Goal: Obtain resource: Download file/media

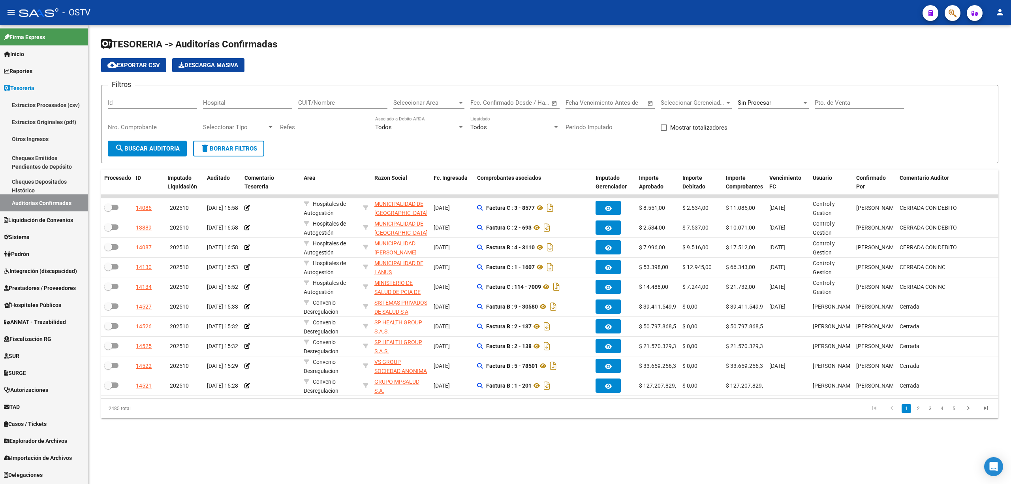
click at [135, 147] on span "search Buscar Auditoria" at bounding box center [147, 148] width 65 height 7
click at [137, 145] on span "search Buscar Auditoria" at bounding box center [147, 148] width 65 height 7
click at [778, 105] on div "Sin Procesar" at bounding box center [770, 102] width 64 height 7
click at [753, 83] on span "Procesadas" at bounding box center [753, 84] width 31 height 7
click at [170, 126] on input "Nro. Comprobante" at bounding box center [152, 127] width 89 height 7
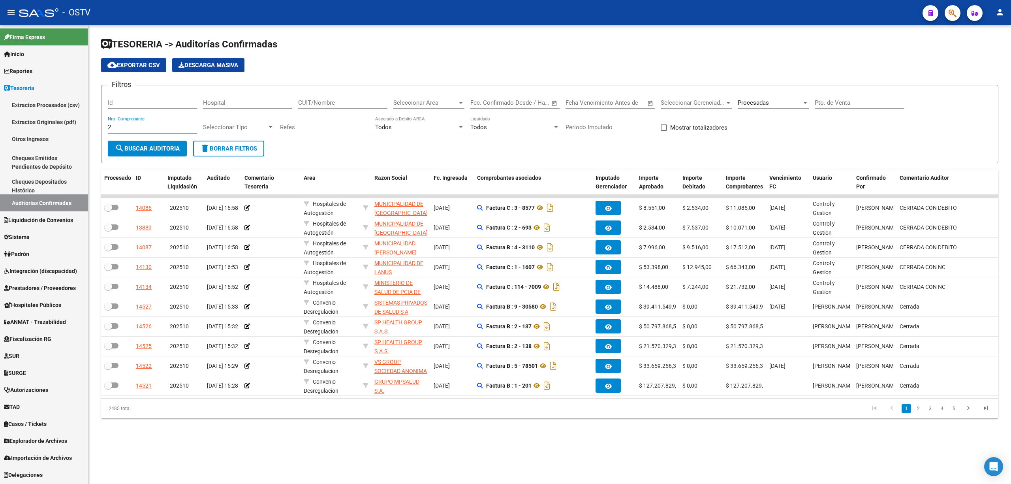
type input "2"
click at [132, 146] on span "search Buscar Auditoria" at bounding box center [147, 148] width 65 height 7
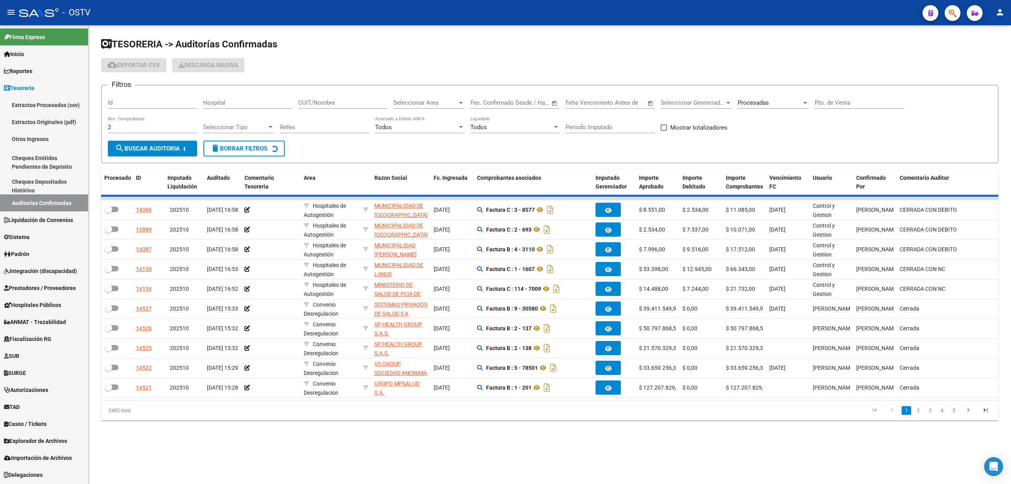
checkbox input "true"
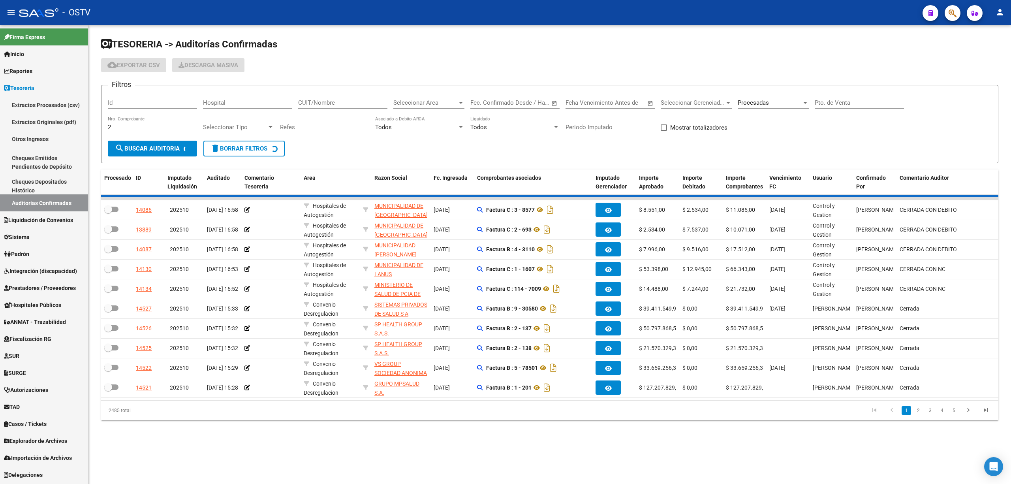
checkbox input "true"
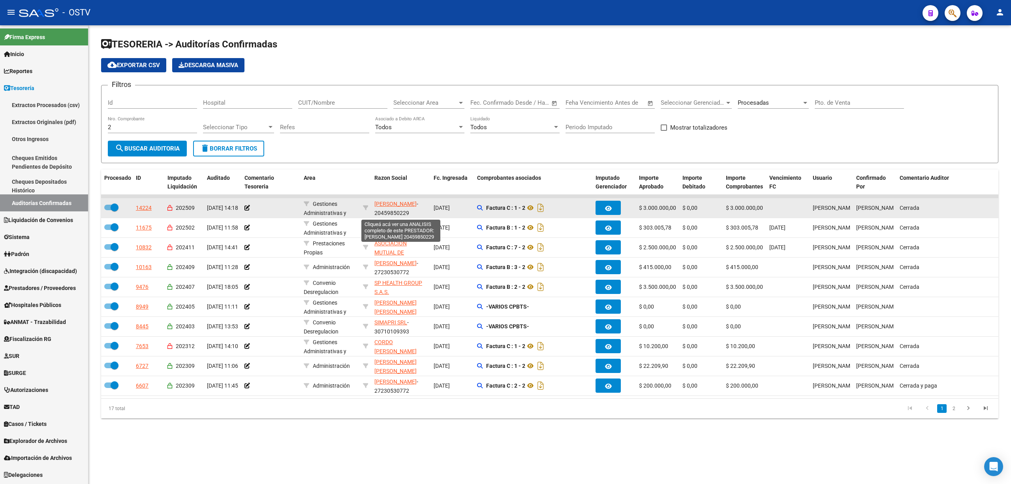
click at [402, 204] on span "[PERSON_NAME]" at bounding box center [396, 204] width 42 height 6
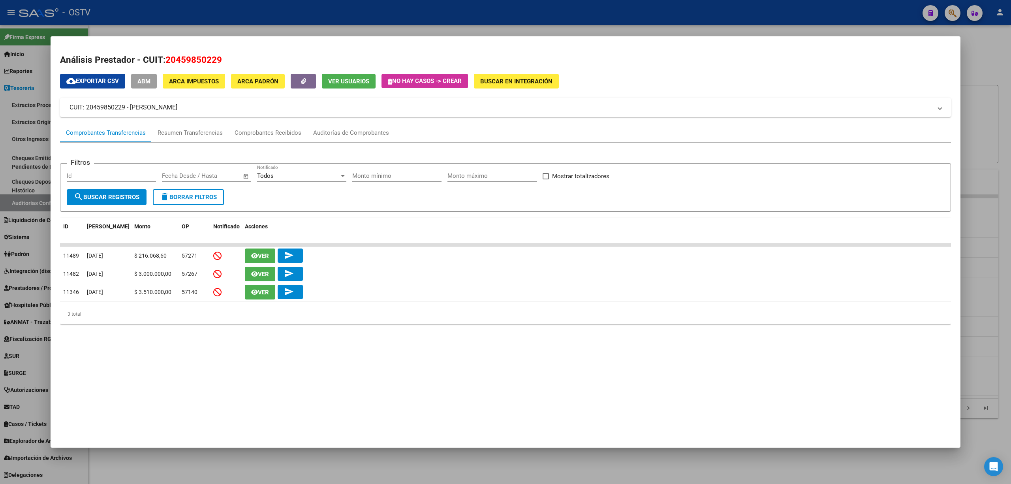
click at [186, 60] on span "20459850229" at bounding box center [194, 60] width 57 height 10
copy span "20459850229"
click at [25, 343] on div at bounding box center [505, 242] width 1011 height 484
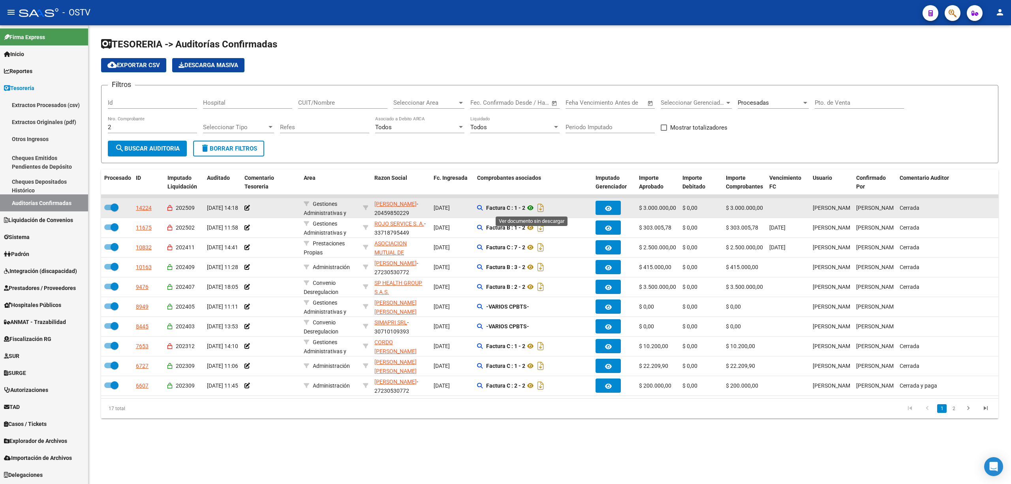
click at [531, 209] on icon at bounding box center [530, 207] width 10 height 9
click at [410, 203] on span "[PERSON_NAME]" at bounding box center [396, 204] width 42 height 6
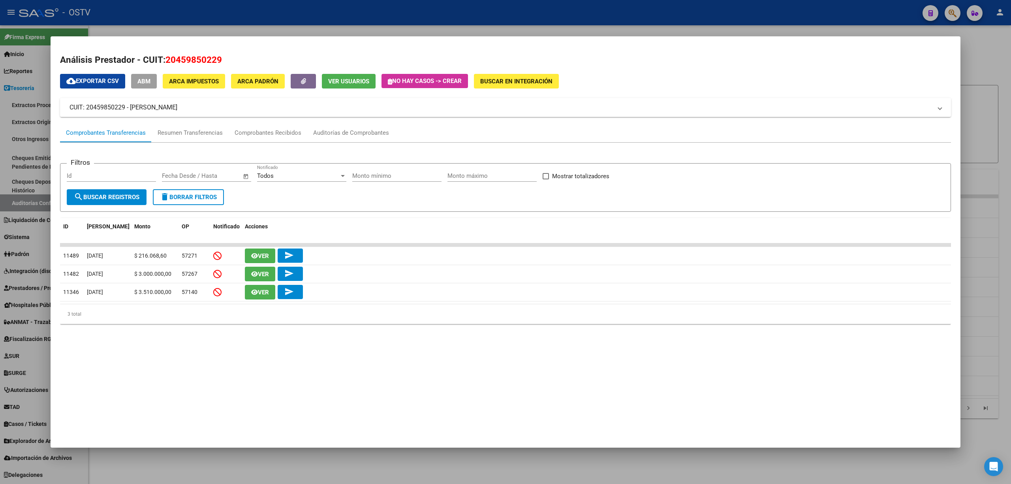
drag, startPoint x: 221, startPoint y: 59, endPoint x: 167, endPoint y: 59, distance: 54.5
click at [167, 59] on span "20459850229" at bounding box center [194, 60] width 57 height 10
copy span "20459850229"
click at [28, 315] on div at bounding box center [505, 242] width 1011 height 484
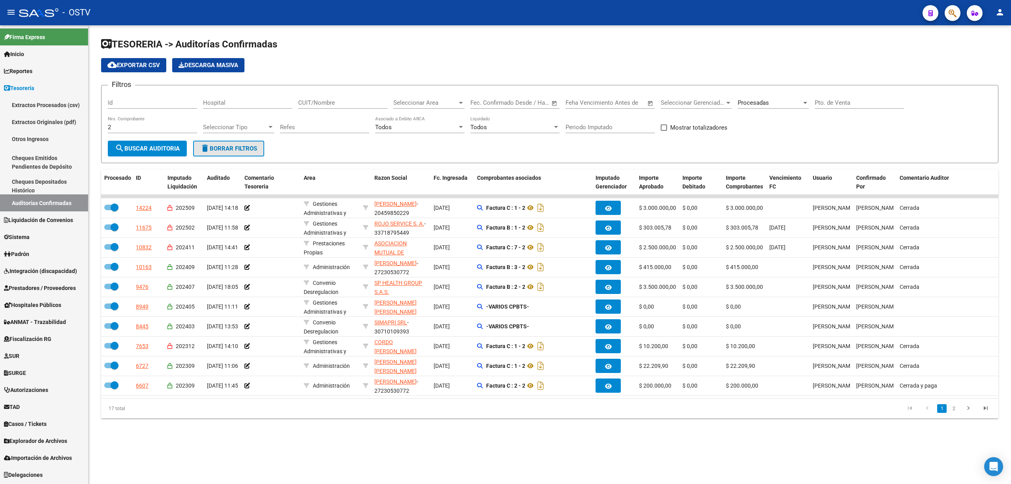
click at [222, 146] on span "delete Borrar Filtros" at bounding box center [228, 148] width 57 height 7
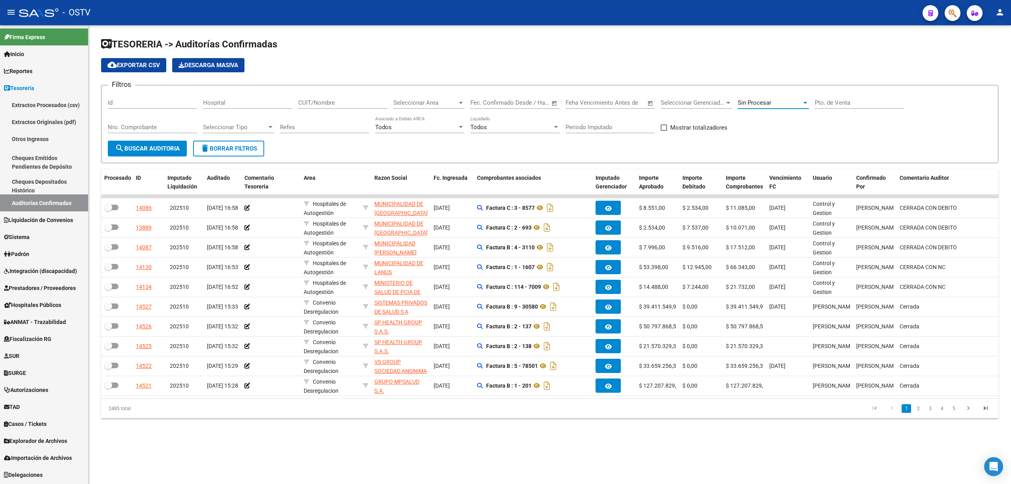
click at [786, 105] on div "Sin Procesar" at bounding box center [770, 102] width 64 height 7
drag, startPoint x: 768, startPoint y: 83, endPoint x: 591, endPoint y: 93, distance: 176.9
click at [767, 83] on span "Procesadas" at bounding box center [753, 84] width 31 height 7
click at [165, 149] on span "search Buscar Auditoria" at bounding box center [147, 148] width 65 height 7
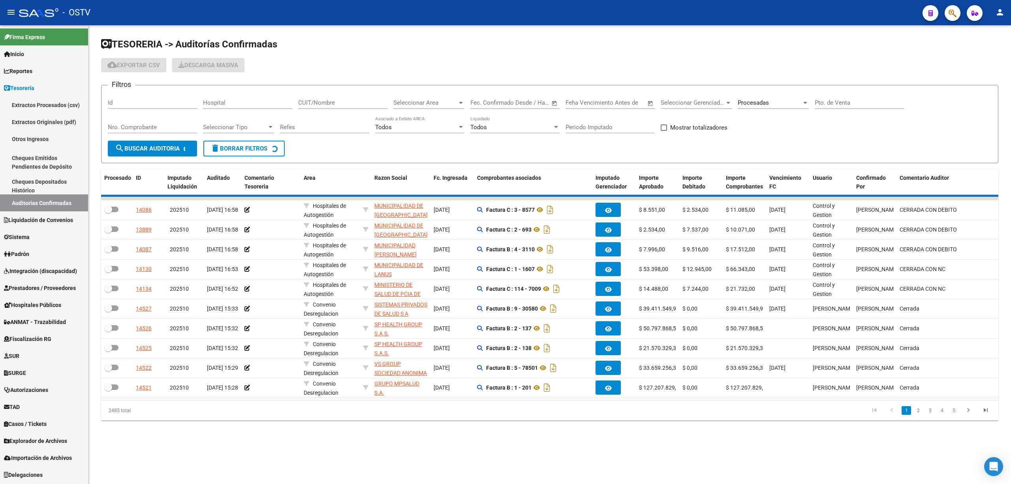
checkbox input "true"
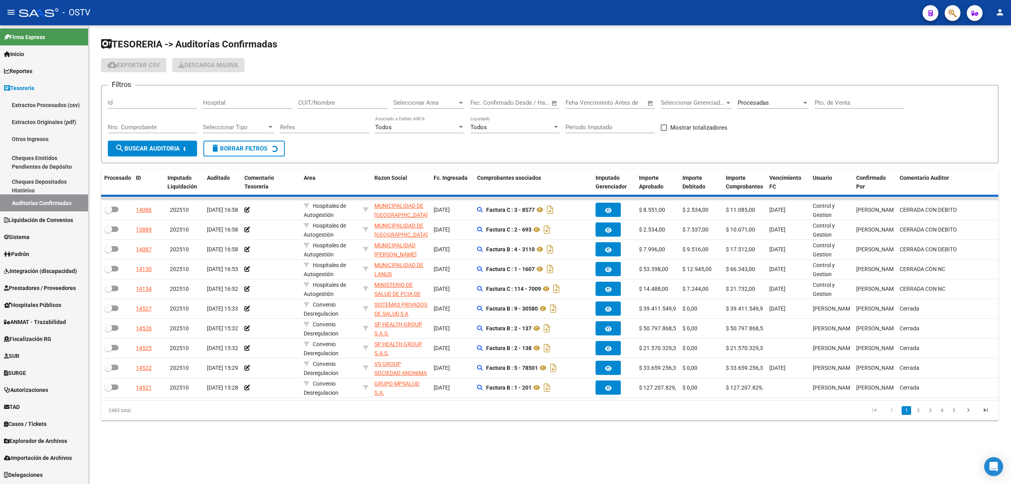
checkbox input "true"
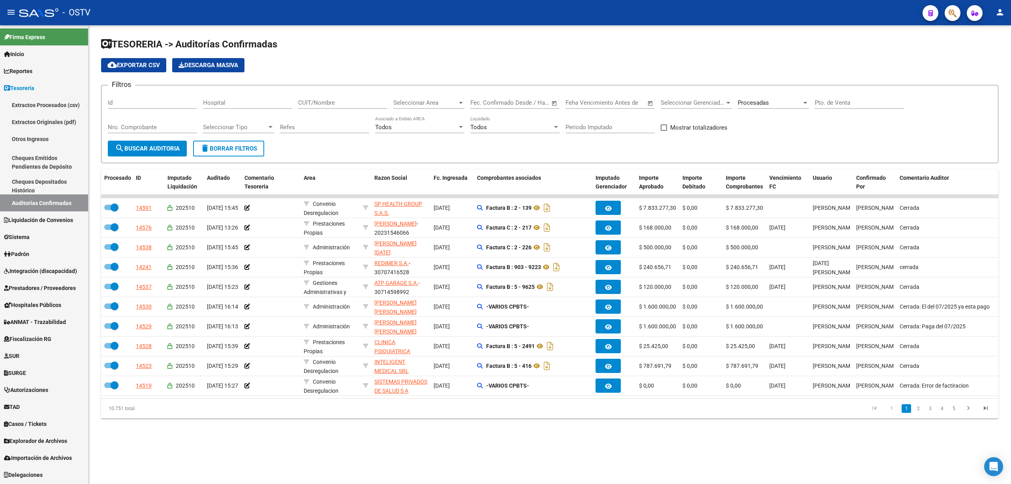
click at [133, 117] on div "Nro. Comprobante" at bounding box center [152, 124] width 89 height 17
type input "3732"
click at [141, 149] on span "search Buscar Auditoria" at bounding box center [147, 148] width 65 height 7
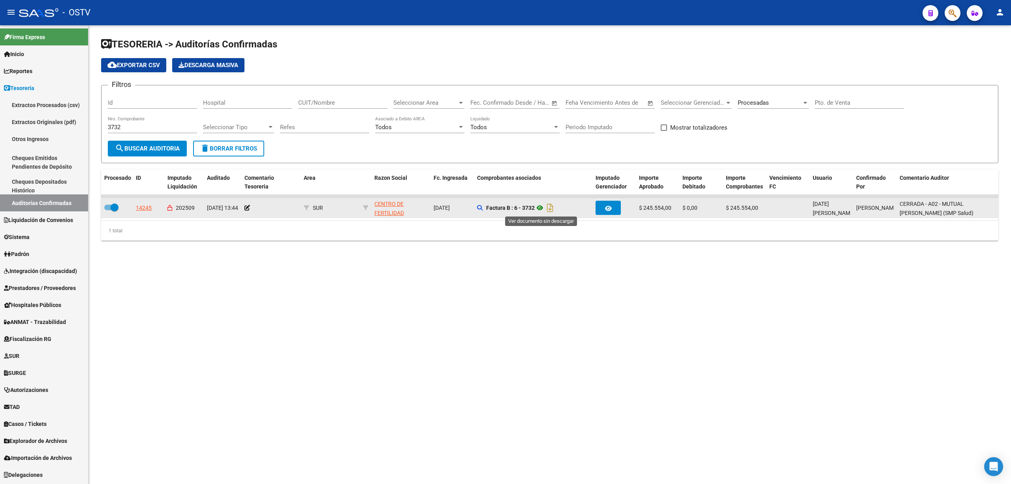
click at [543, 206] on icon at bounding box center [540, 207] width 10 height 9
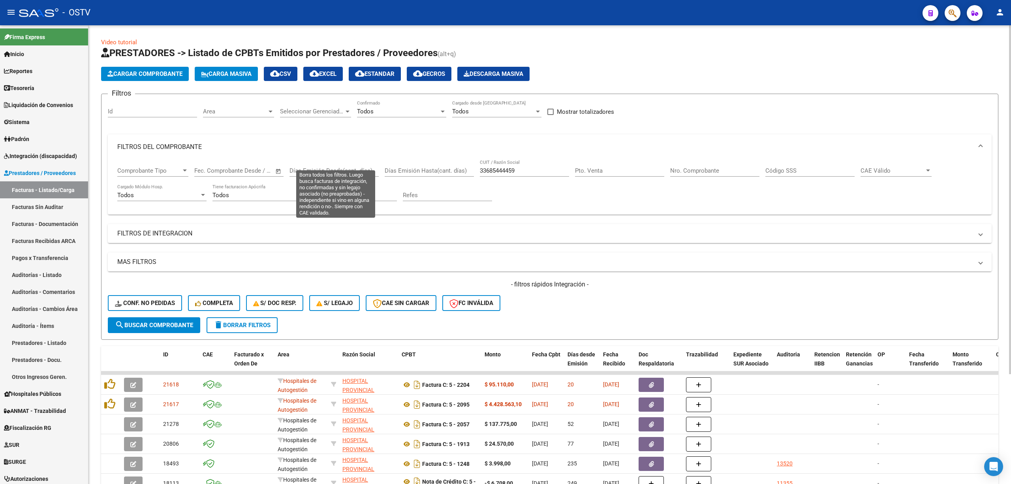
scroll to position [144, 0]
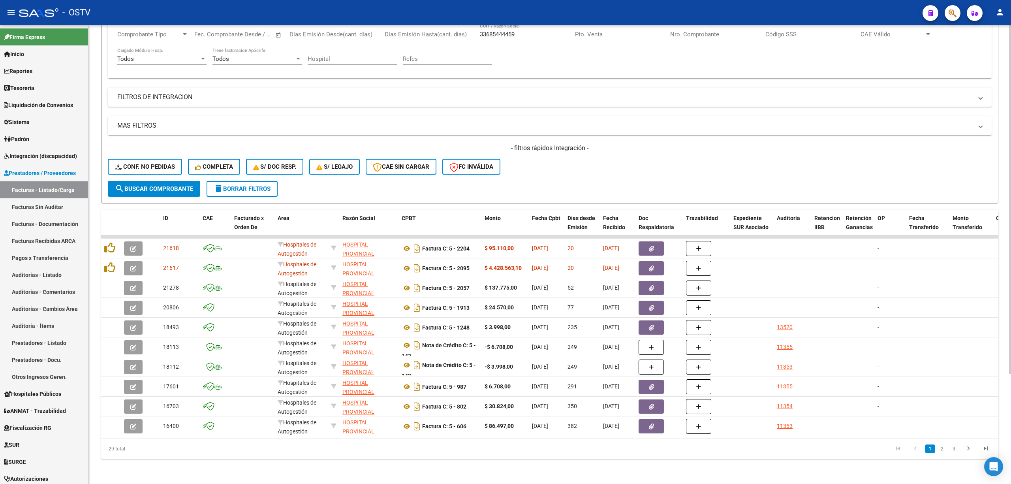
click at [329, 88] on mat-expansion-panel-header "FILTROS DE INTEGRACION" at bounding box center [550, 97] width 884 height 19
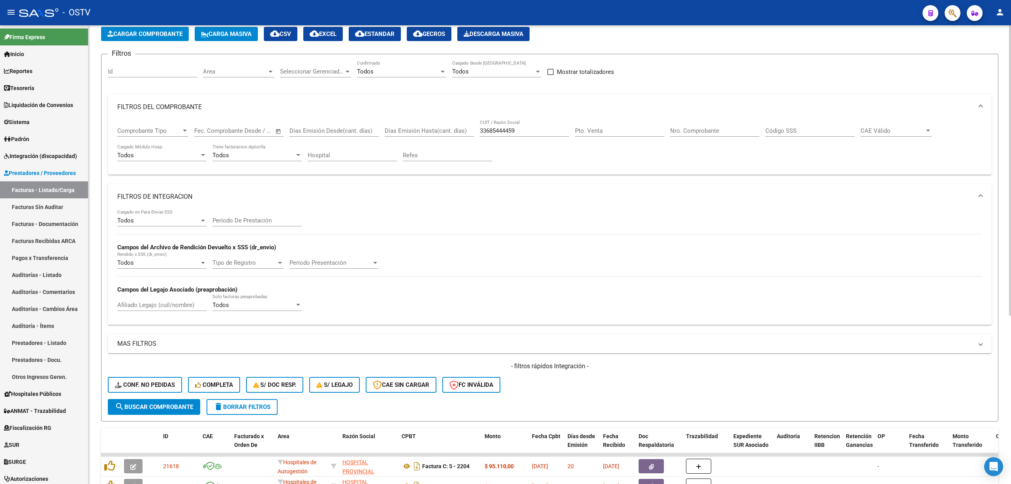
scroll to position [0, 0]
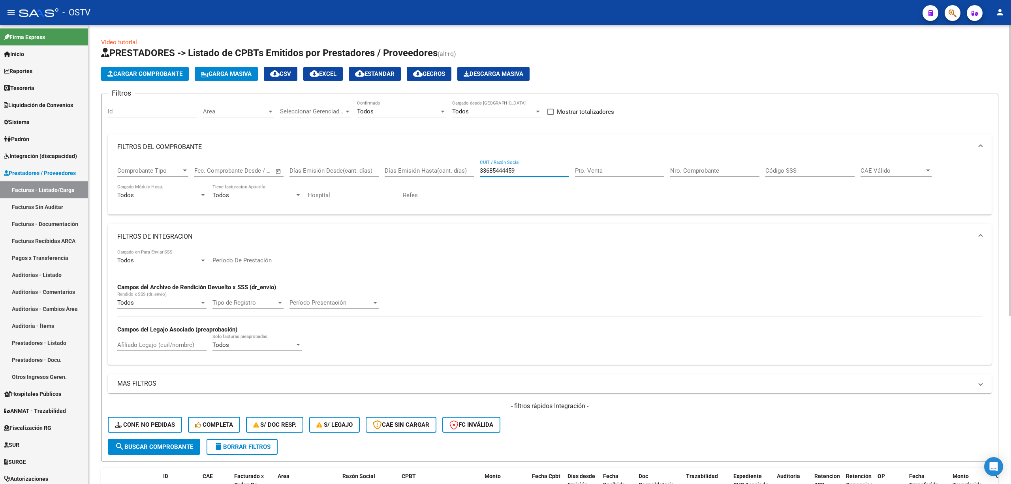
click at [408, 167] on div "Comprobante Tipo Comprobante Tipo Fecha inicio – Fecha fin Fec. Comprobante Des…" at bounding box center [549, 184] width 865 height 49
type input "massa"
click at [153, 446] on span "search Buscar Comprobante" at bounding box center [154, 446] width 78 height 7
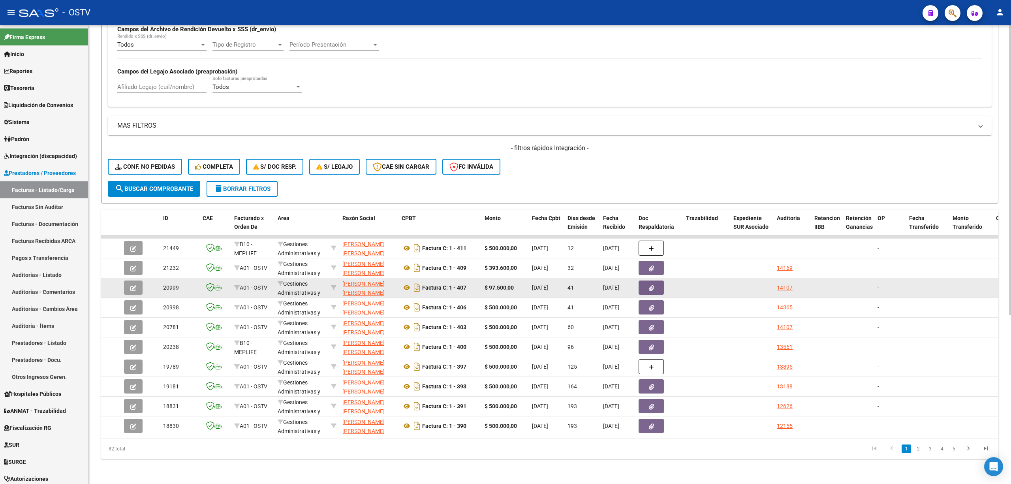
scroll to position [266, 0]
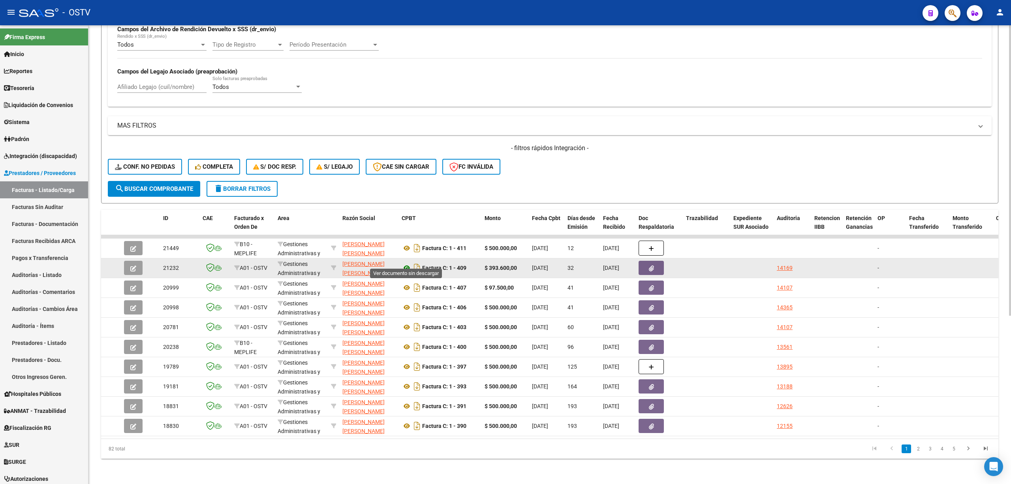
click at [408, 263] on icon at bounding box center [407, 267] width 10 height 9
